Goal: Complete application form: Complete application form

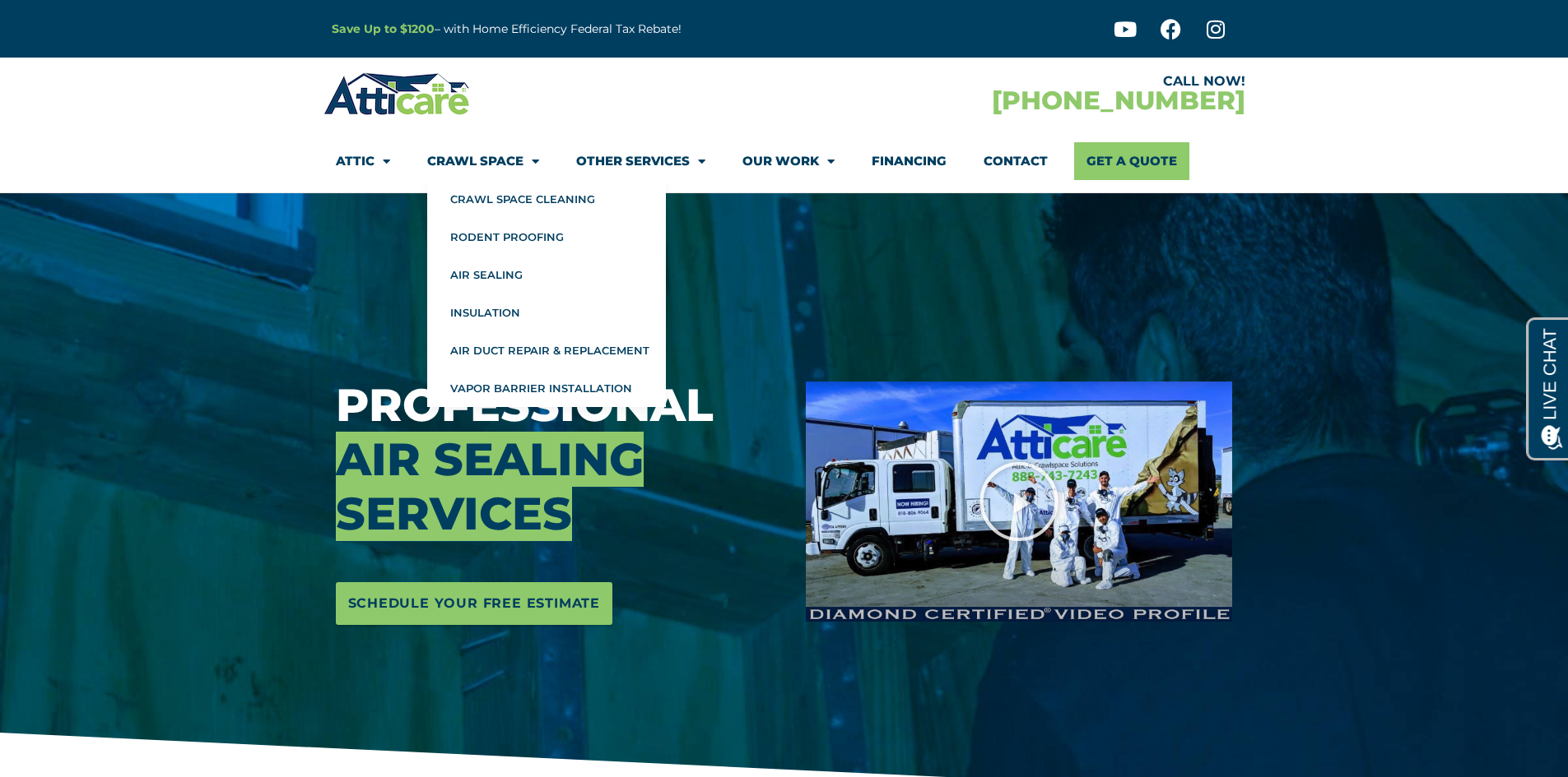
click at [533, 165] on span "Menu" at bounding box center [531, 161] width 16 height 29
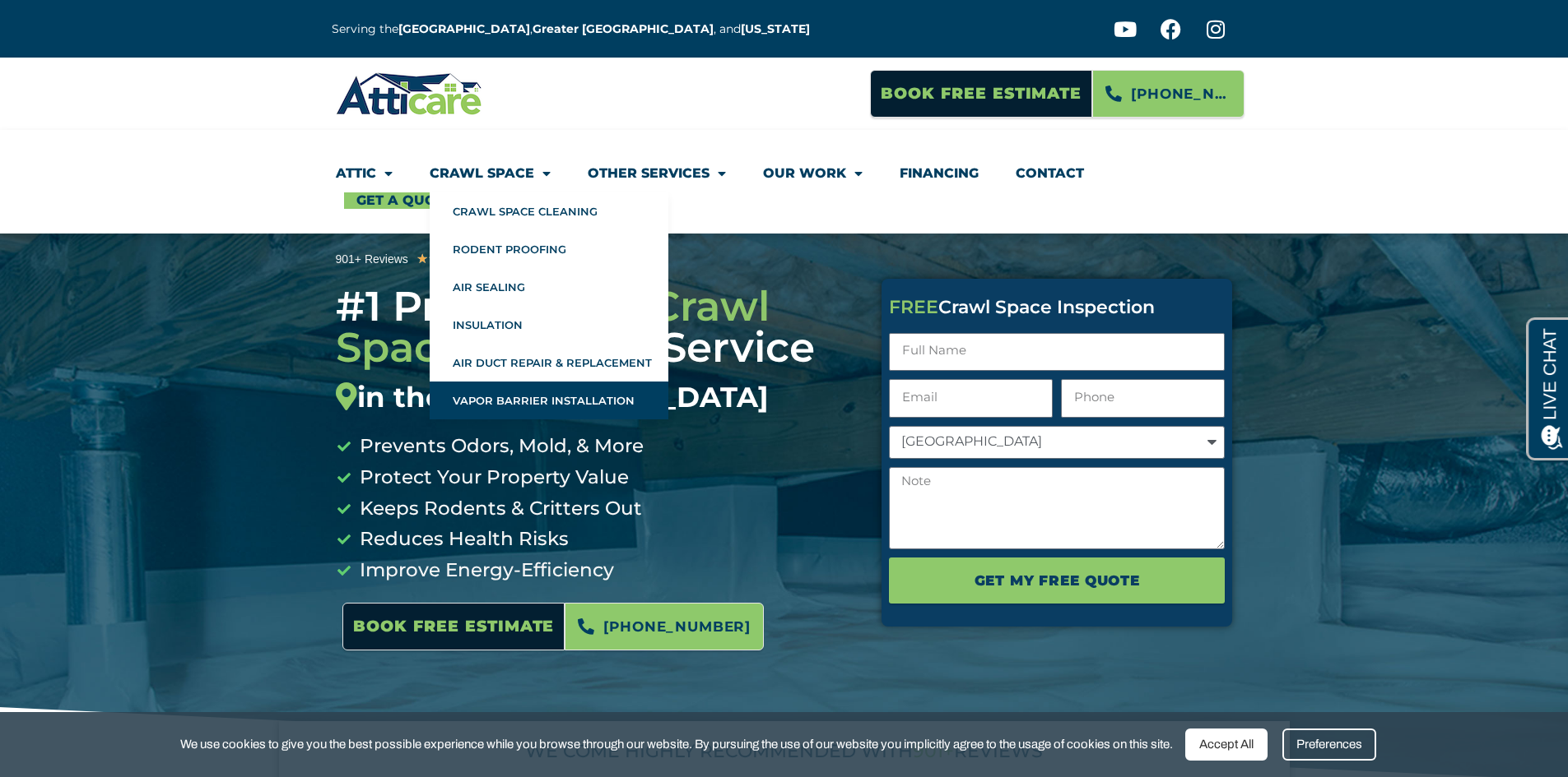
click at [519, 397] on link "Vapor Barrier Installation" at bounding box center [549, 400] width 239 height 37
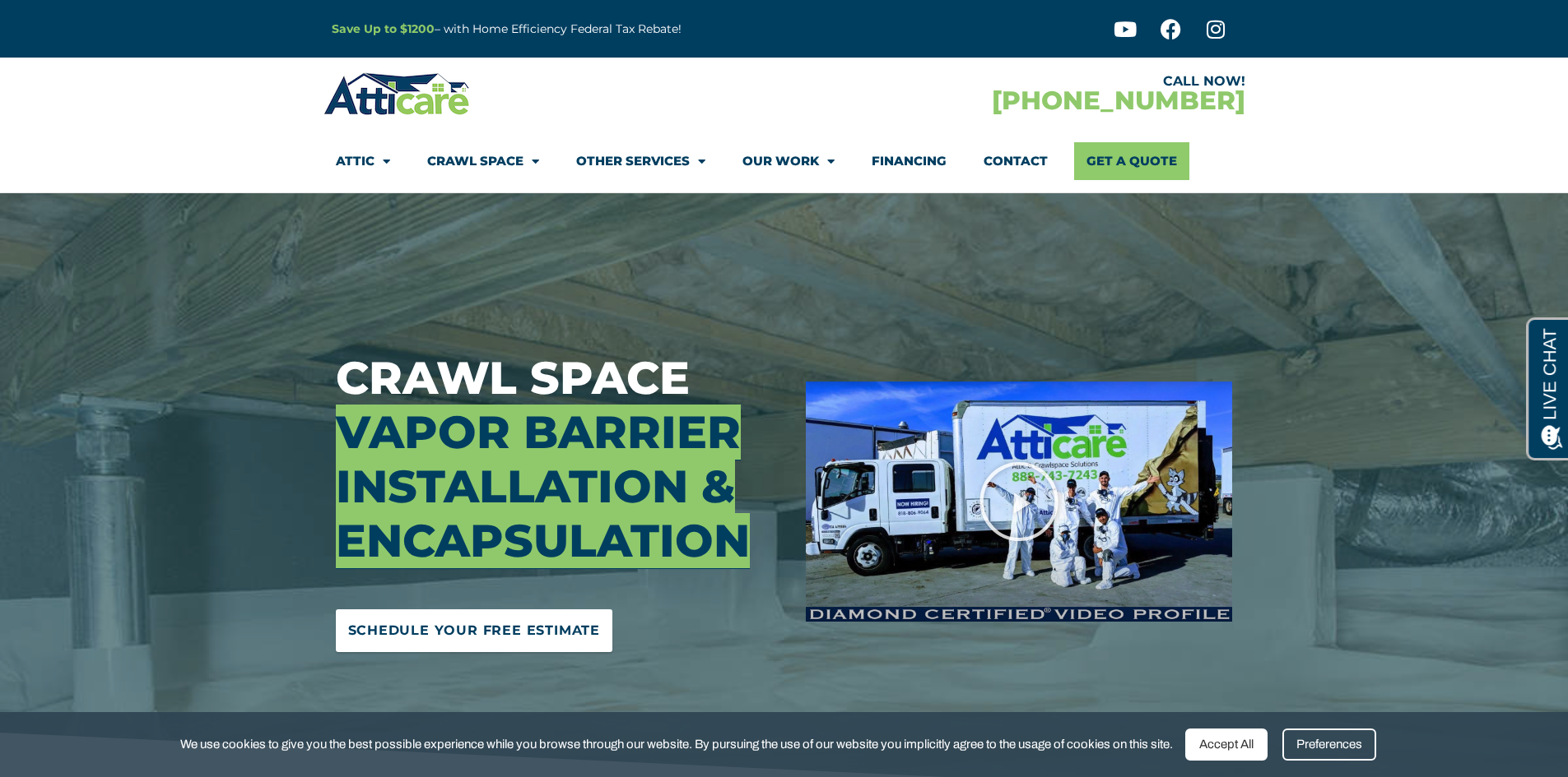
click at [479, 636] on span "Schedule Your Free Estimate" at bounding box center [474, 631] width 252 height 26
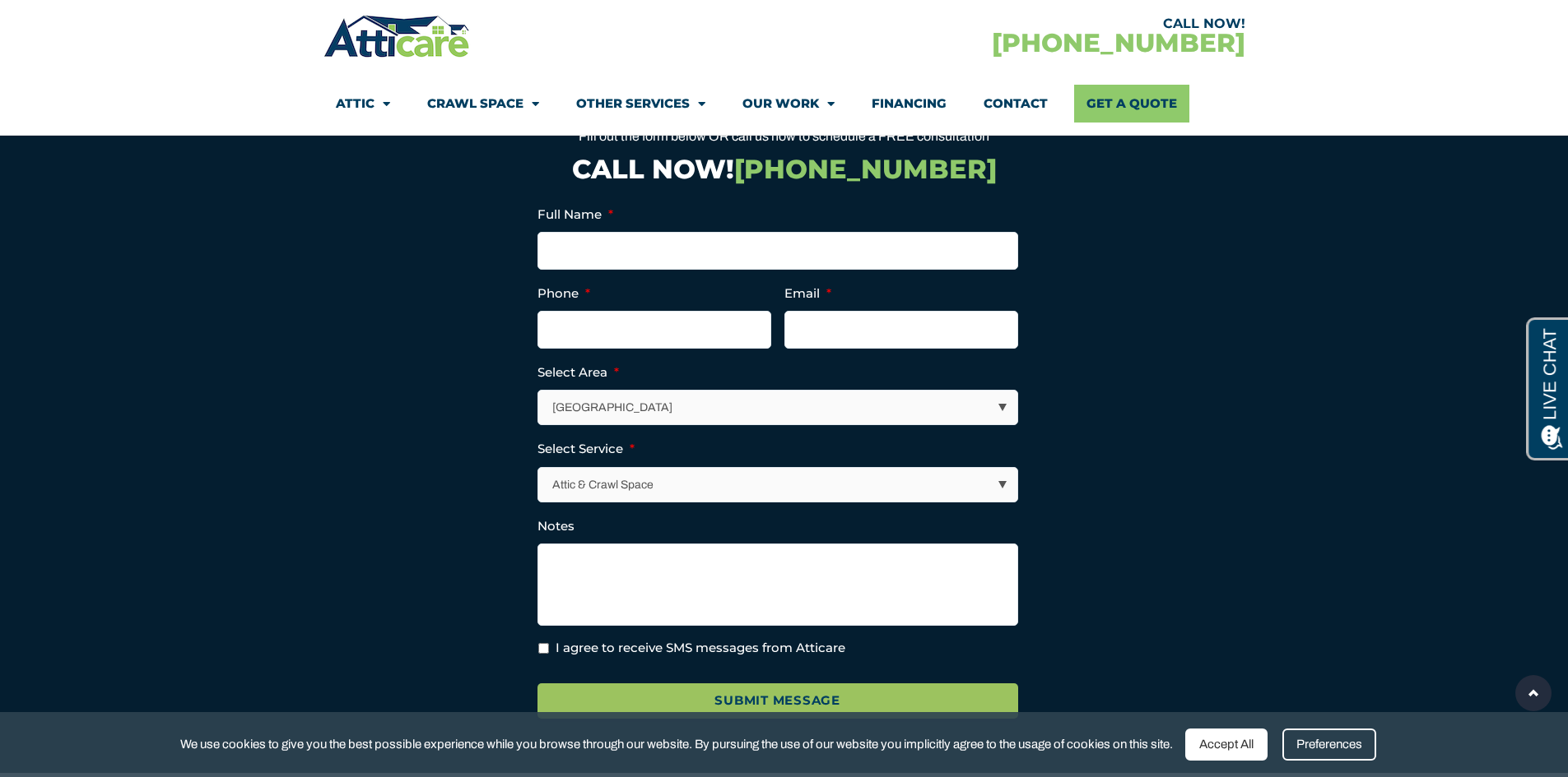
scroll to position [4218, 0]
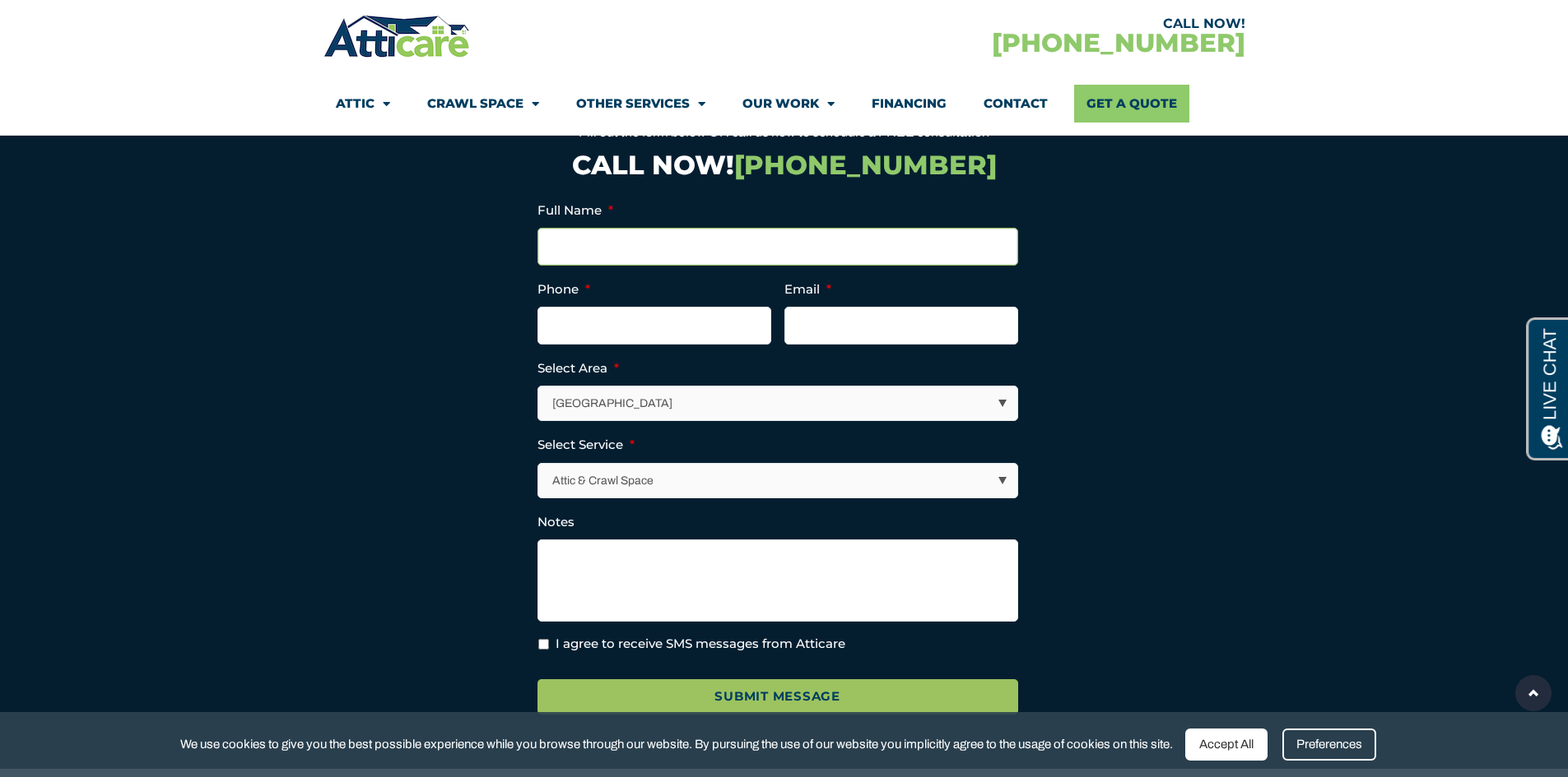
click at [755, 228] on input "Full Name *" at bounding box center [777, 247] width 481 height 37
type input "Desiree Raven"
type input "6504386127"
type input "montarabiker@gmail.com"
click at [681, 308] on input "(650) 438-6127" at bounding box center [654, 325] width 234 height 37
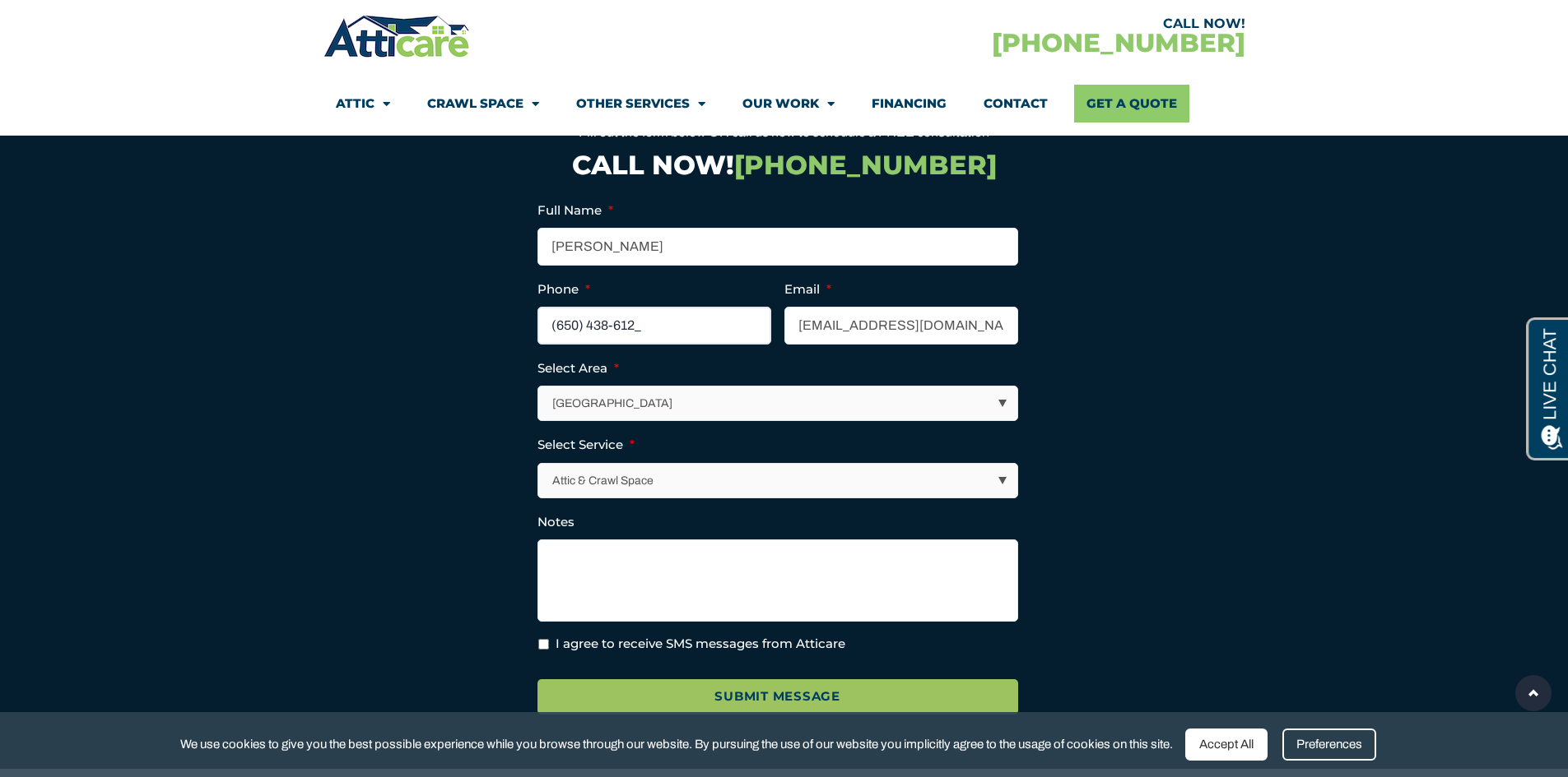
type input "(650) 438-6124"
click at [668, 387] on select "Los Angeles Area San Francisco Bay Area New Jersey / New York Area Other Areas" at bounding box center [778, 404] width 479 height 34
select select "Other Areas"
click at [539, 387] on select "Los Angeles Area San Francisco Bay Area New Jersey / New York Area Other Areas" at bounding box center [778, 404] width 479 height 34
click at [816, 387] on select "Los Angeles Area San Francisco Bay Area New Jersey / New York Area Other Areas" at bounding box center [778, 404] width 479 height 34
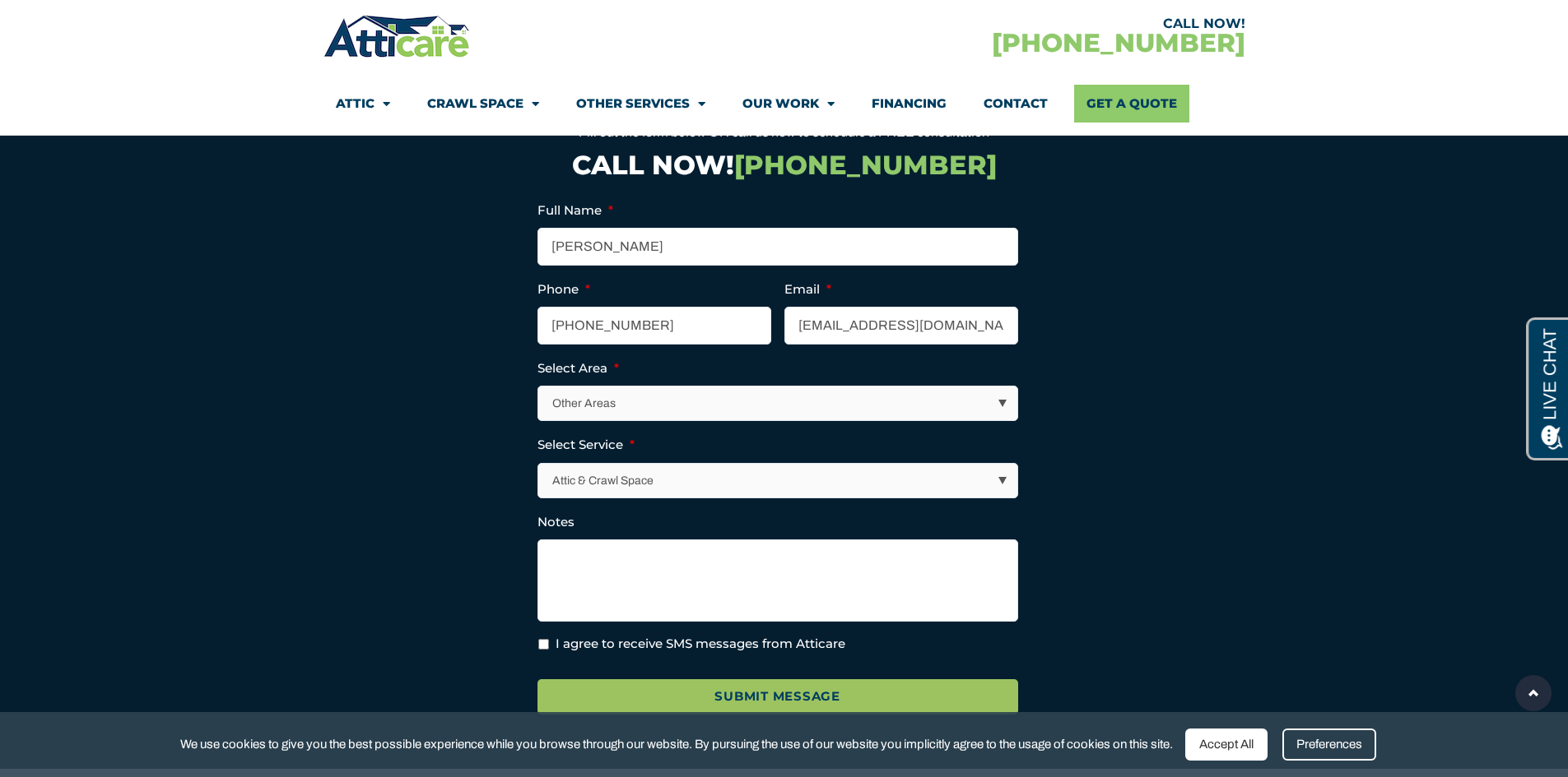
click at [539, 387] on select "Los Angeles Area San Francisco Bay Area New Jersey / New York Area Other Areas" at bounding box center [778, 404] width 479 height 34
click at [744, 569] on textarea "Notes" at bounding box center [777, 581] width 481 height 82
click at [545, 639] on input "I agree to receive SMS messages from Atticare" at bounding box center [543, 644] width 10 height 10
checkbox input "true"
click at [859, 561] on textarea "Notes" at bounding box center [777, 581] width 481 height 82
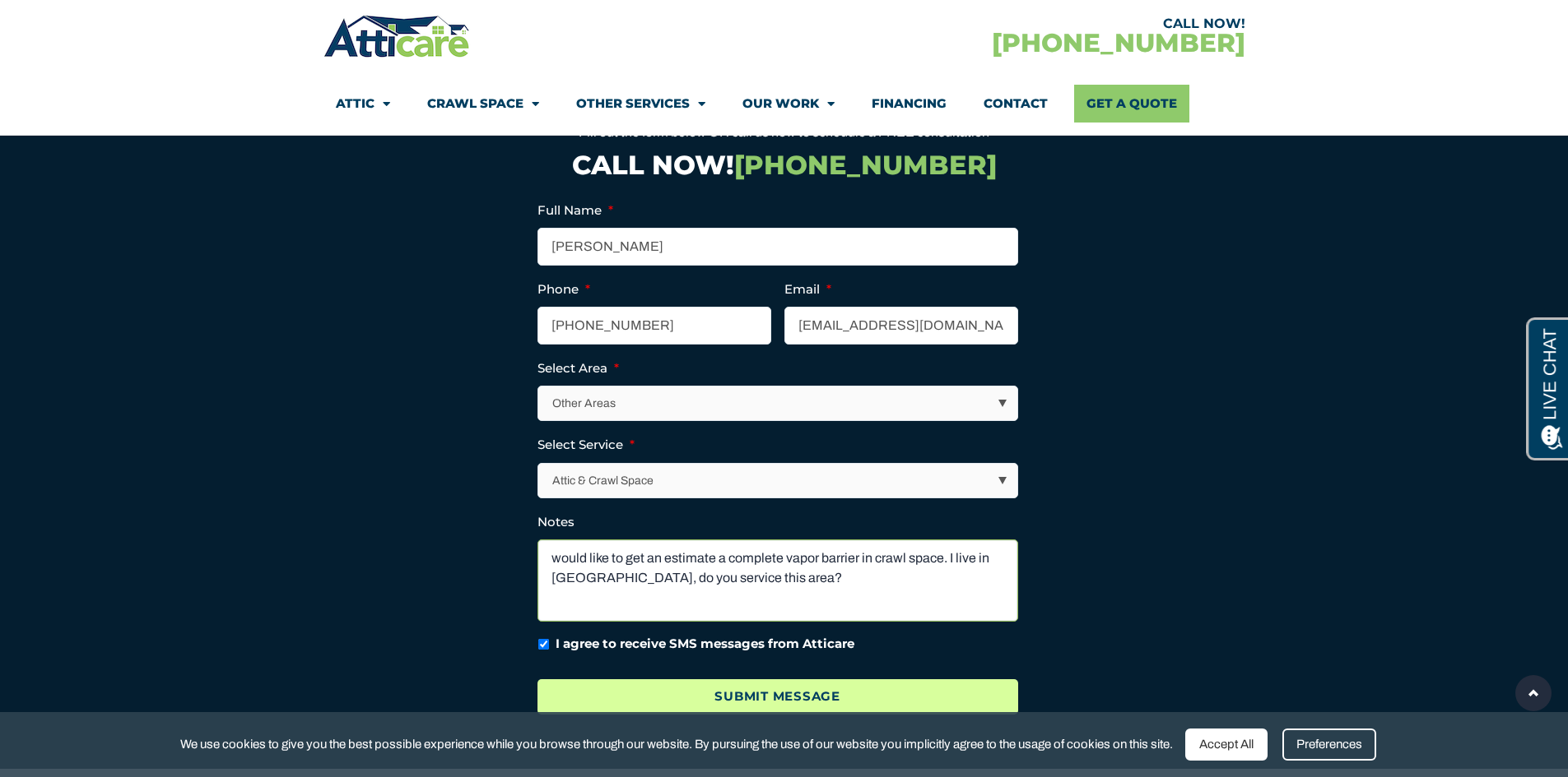
type textarea "would like to get an estimate a complete vapor barrier in crawl space. I live i…"
click at [794, 680] on input "Submit Message" at bounding box center [777, 697] width 481 height 36
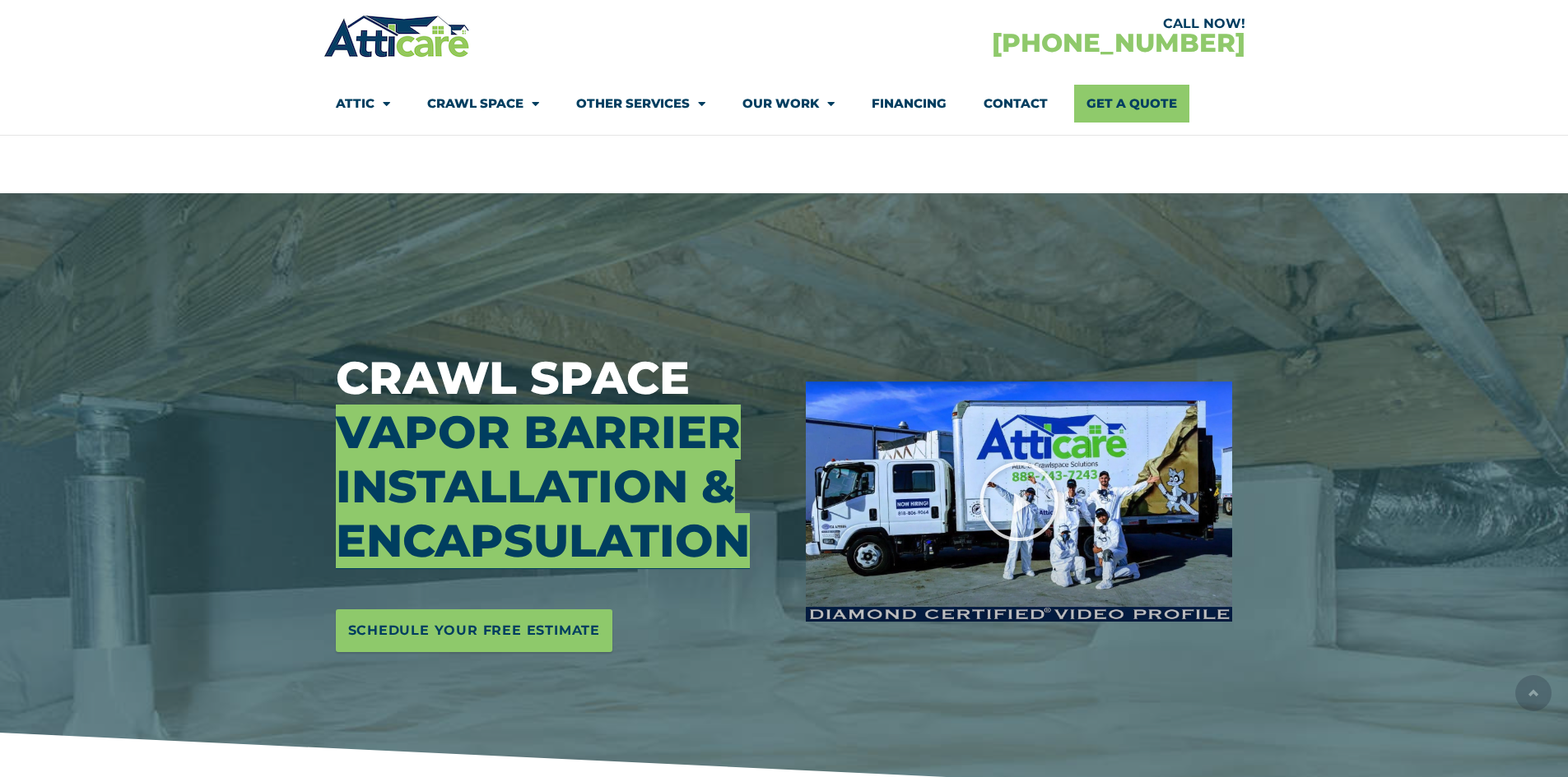
select select "Other Areas"
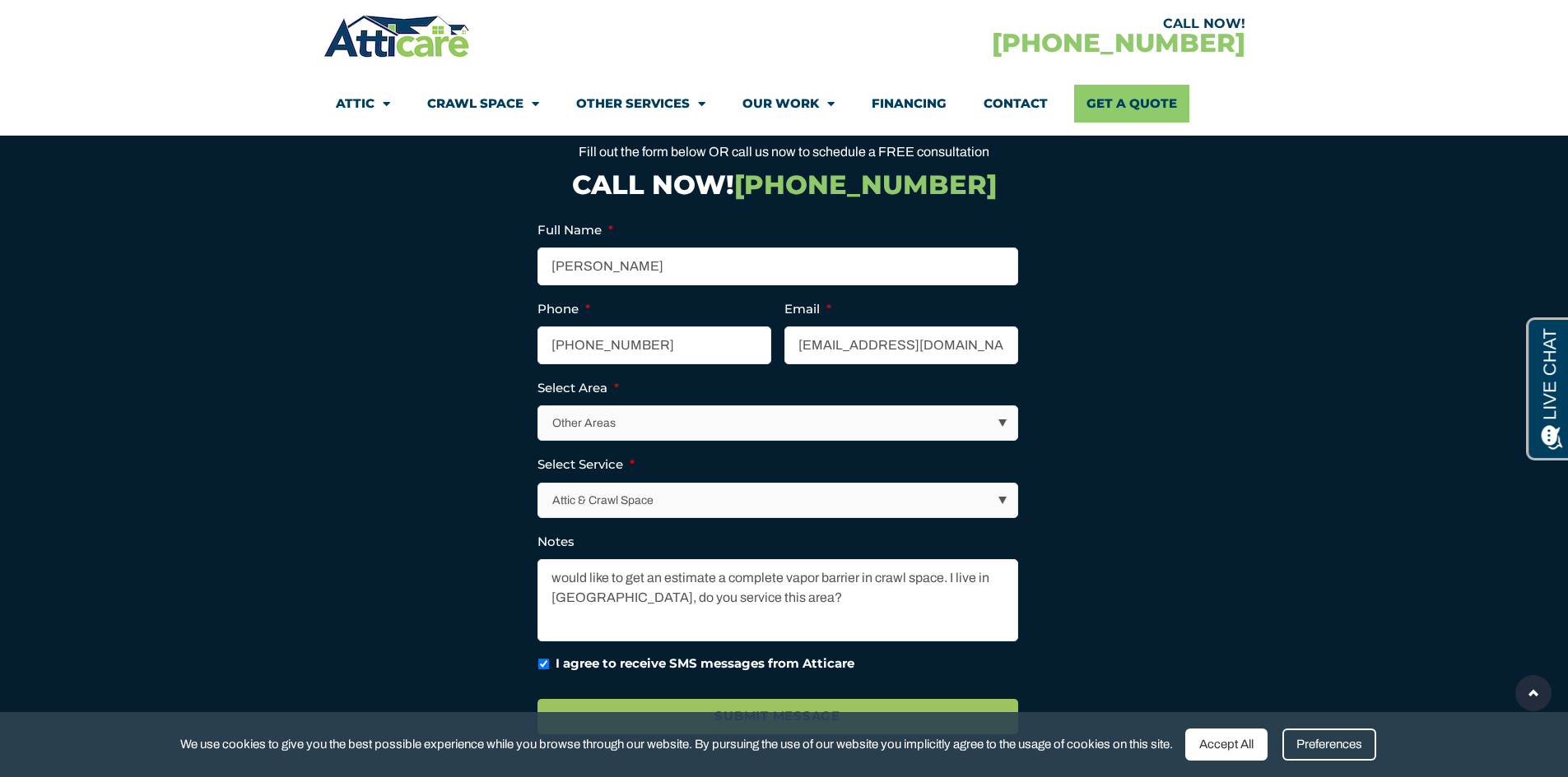
scroll to position [4218, 0]
